Goal: Task Accomplishment & Management: Use online tool/utility

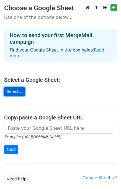
click at [13, 87] on link "Select..." at bounding box center [14, 91] width 21 height 9
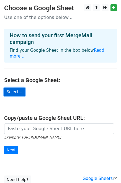
click at [13, 87] on link "Select..." at bounding box center [14, 91] width 21 height 9
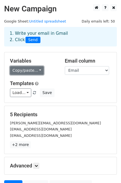
click at [33, 69] on link "Copy/paste..." at bounding box center [27, 70] width 34 height 9
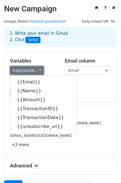
click at [34, 69] on link "Copy/paste..." at bounding box center [27, 70] width 34 height 9
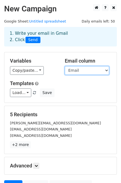
click at [107, 69] on select "Email Name Amount TransactionID TransactionDate unsubscribe_url" at bounding box center [87, 70] width 44 height 9
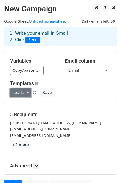
click at [23, 93] on link "Load..." at bounding box center [20, 92] width 21 height 9
click at [27, 92] on link "Load..." at bounding box center [20, 92] width 21 height 9
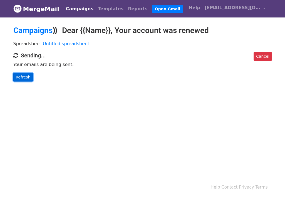
click at [25, 78] on link "Refresh" at bounding box center [23, 77] width 20 height 9
click at [27, 75] on link "Refresh" at bounding box center [23, 77] width 20 height 9
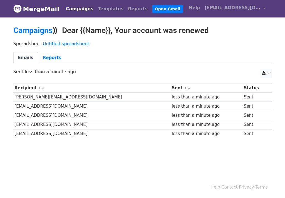
click at [142, 162] on body "MergeMail Campaigns Templates Reports Open Gmail Daily emails left: 45 Help sdh…" at bounding box center [142, 82] width 285 height 165
click at [49, 56] on link "Reports" at bounding box center [52, 57] width 28 height 11
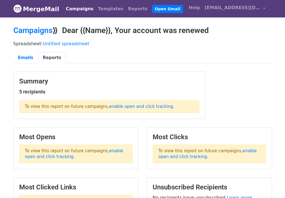
scroll to position [56, 0]
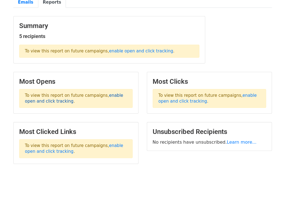
click at [106, 96] on link "enable open and click tracking" at bounding box center [74, 98] width 98 height 11
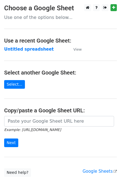
scroll to position [37, 0]
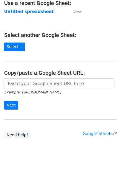
click at [58, 149] on body "Choose a Google Sheet Use one of the options below... Use a recent Google Sheet…" at bounding box center [60, 64] width 121 height 195
click at [44, 119] on main "Choose a Google Sheet Use one of the options below... Use a recent Google Sheet…" at bounding box center [60, 53] width 121 height 172
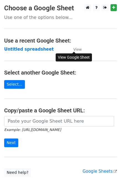
click at [76, 50] on small "View" at bounding box center [78, 49] width 8 height 4
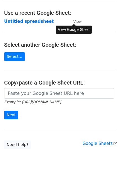
scroll to position [37, 0]
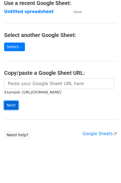
click at [12, 102] on input "Next" at bounding box center [11, 105] width 14 height 9
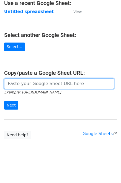
scroll to position [0, 0]
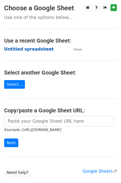
click at [32, 49] on strong "Untitled spreadsheet" at bounding box center [29, 49] width 50 height 5
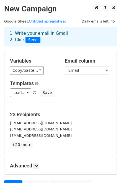
scroll to position [54, 0]
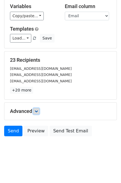
click at [36, 111] on icon at bounding box center [36, 110] width 3 height 3
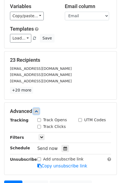
scroll to position [82, 0]
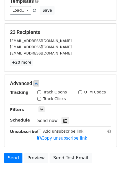
click at [56, 93] on label "Track Opens" at bounding box center [55, 92] width 24 height 6
click at [41, 93] on input "Track Opens" at bounding box center [39, 92] width 4 height 4
checkbox input "true"
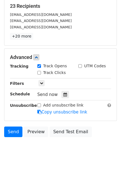
click at [39, 104] on input "Add unsubscribe link" at bounding box center [39, 105] width 4 height 4
checkbox input "true"
click at [40, 82] on icon at bounding box center [41, 82] width 3 height 3
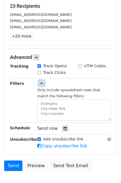
click at [40, 82] on icon at bounding box center [41, 82] width 3 height 3
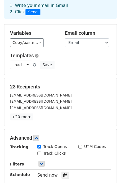
scroll to position [0, 0]
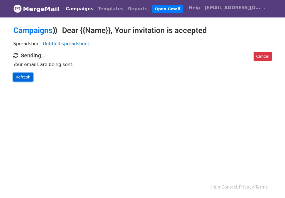
click at [27, 77] on link "Refresh" at bounding box center [23, 77] width 20 height 9
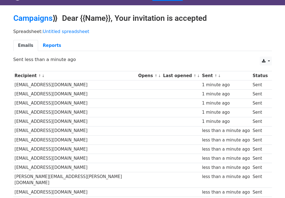
scroll to position [2, 0]
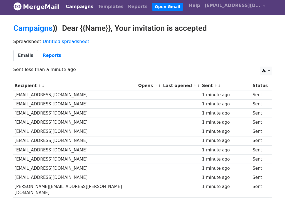
scroll to position [2, 0]
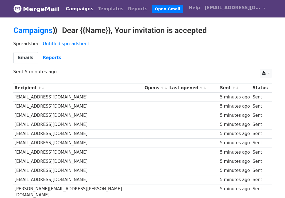
click at [129, 57] on ul "Emails Reports" at bounding box center [142, 57] width 258 height 11
click at [184, 49] on div "Spreadsheet: Untitled spreadsheet Emails Reports" at bounding box center [142, 53] width 267 height 31
click at [138, 43] on p "Spreadsheet: Untitled spreadsheet" at bounding box center [142, 44] width 258 height 6
click at [154, 51] on div "Spreadsheet: Untitled spreadsheet Emails Reports" at bounding box center [142, 53] width 267 height 31
click at [159, 52] on ul "Emails Reports" at bounding box center [142, 57] width 258 height 11
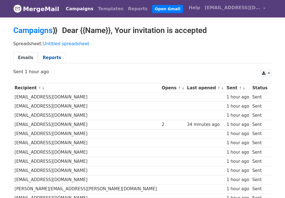
click at [46, 58] on link "Reports" at bounding box center [52, 57] width 28 height 11
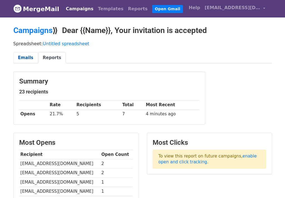
click at [26, 57] on link "Emails" at bounding box center [25, 57] width 25 height 11
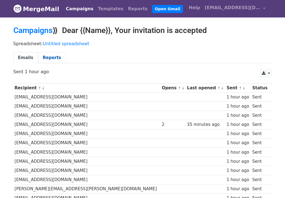
click at [43, 57] on link "Reports" at bounding box center [52, 57] width 28 height 11
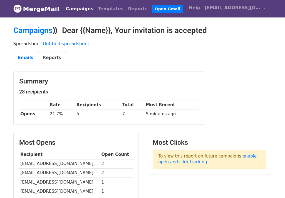
scroll to position [56, 0]
click at [24, 57] on link "Emails" at bounding box center [25, 57] width 25 height 11
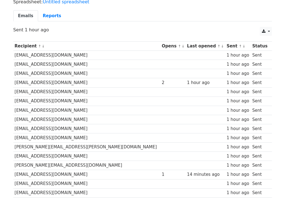
scroll to position [14, 0]
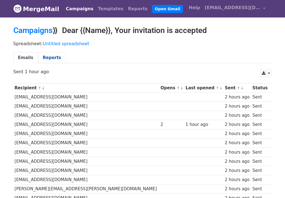
click at [42, 58] on link "Reports" at bounding box center [52, 57] width 28 height 11
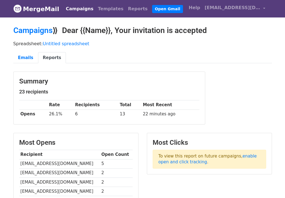
click at [107, 52] on ul "Emails Reports" at bounding box center [142, 57] width 258 height 11
click at [114, 49] on div "Spreadsheet: Untitled spreadsheet Emails Reports" at bounding box center [142, 53] width 267 height 31
click at [101, 8] on link "Templates" at bounding box center [111, 8] width 30 height 11
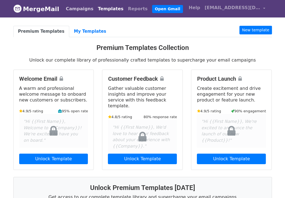
click at [77, 9] on link "Campaigns" at bounding box center [80, 8] width 32 height 11
